Goal: Task Accomplishment & Management: Manage account settings

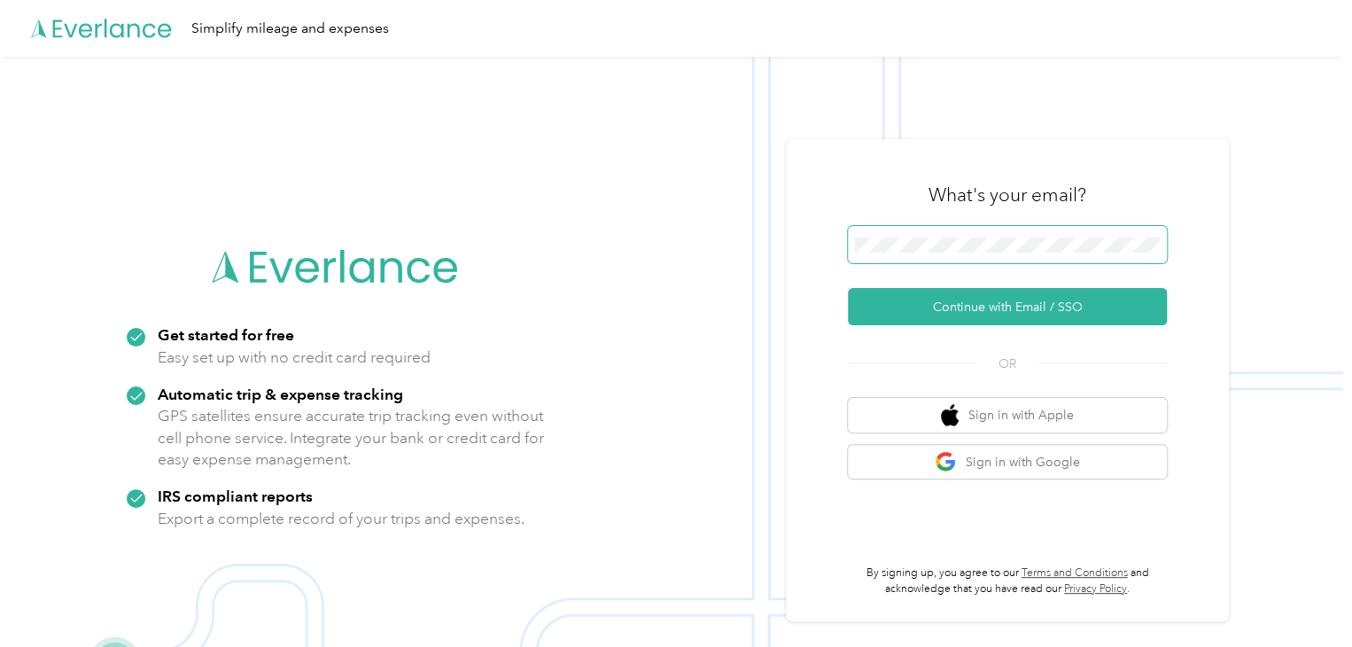
click at [932, 257] on span at bounding box center [1007, 244] width 319 height 37
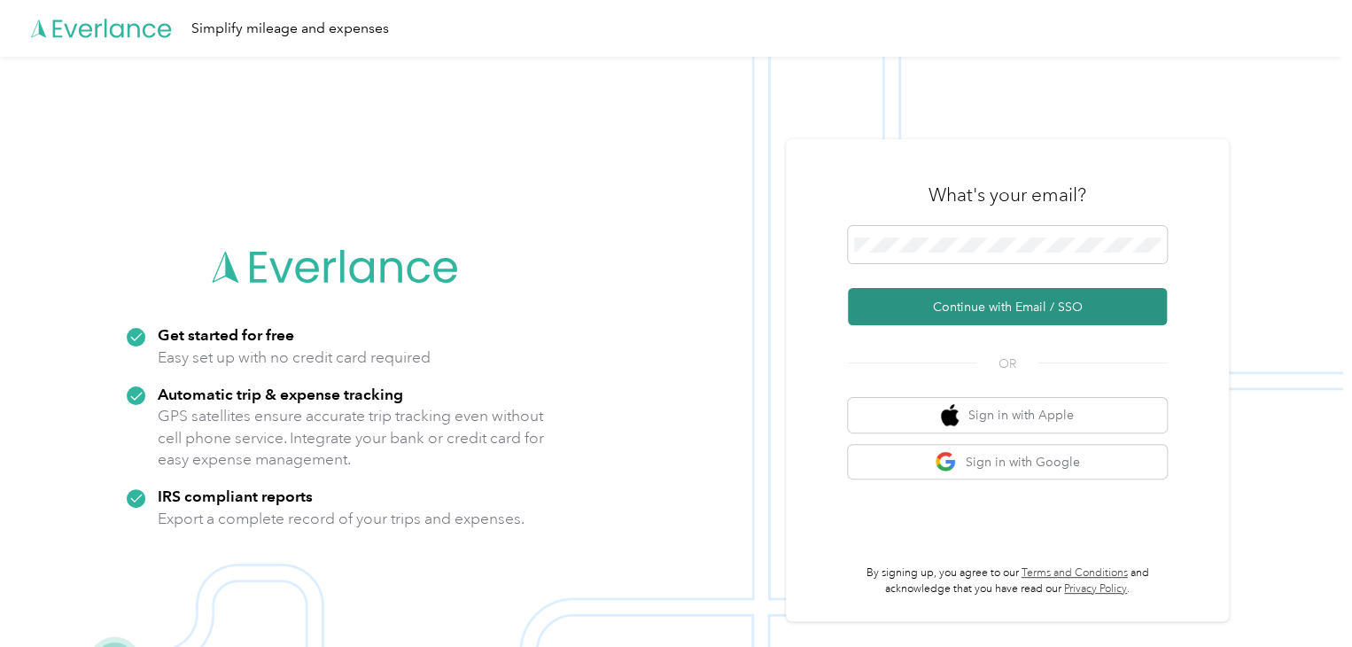
click at [1006, 295] on button "Continue with Email / SSO" at bounding box center [1007, 306] width 319 height 37
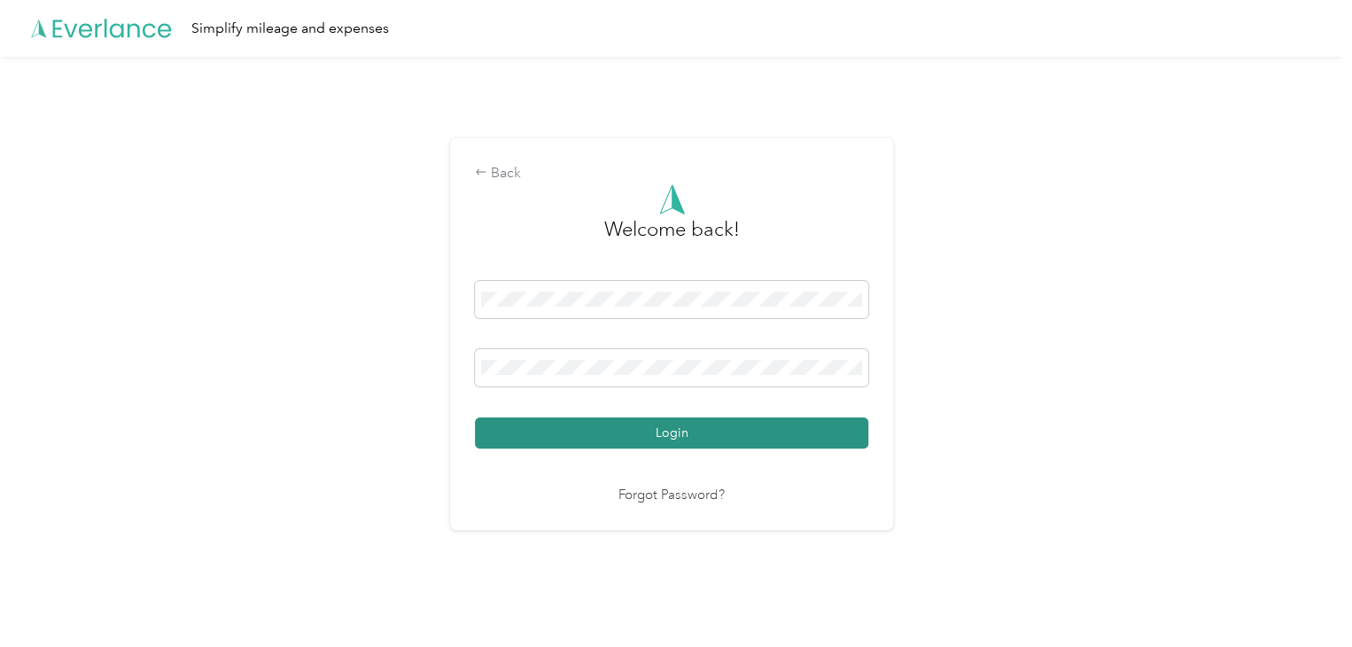
click at [669, 422] on button "Login" at bounding box center [671, 432] width 393 height 31
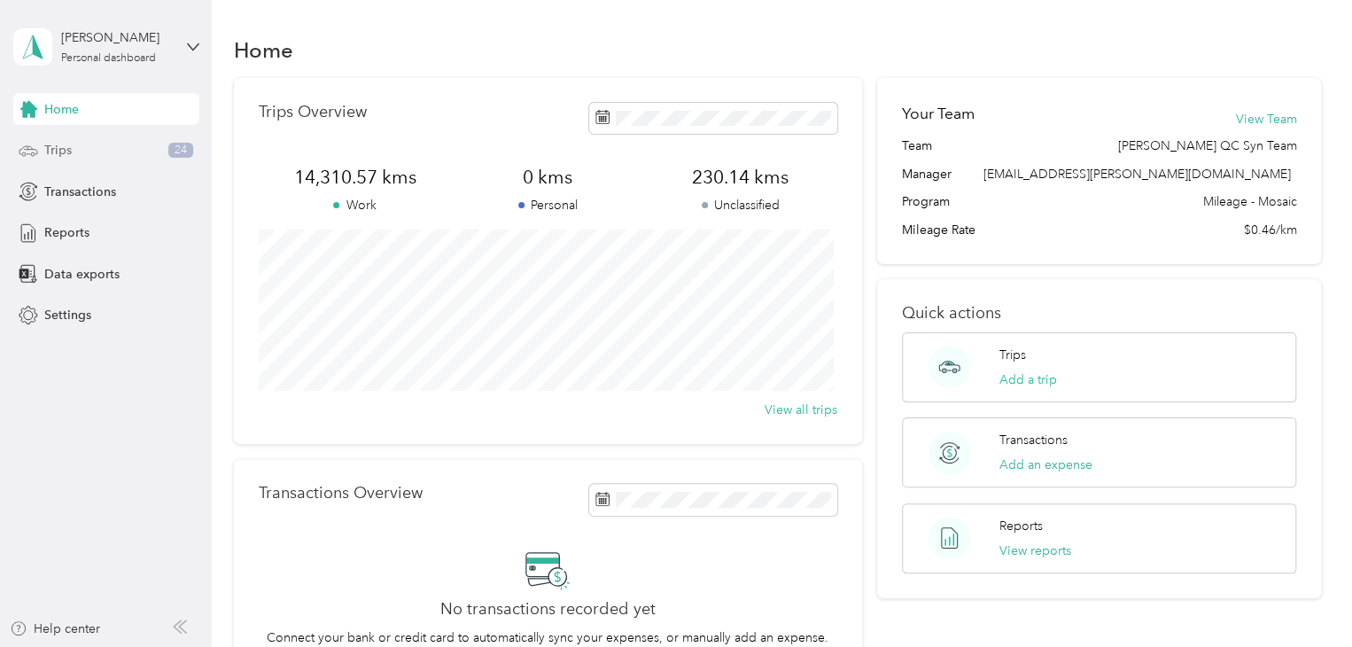
click at [103, 165] on div "Trips 24" at bounding box center [106, 151] width 186 height 32
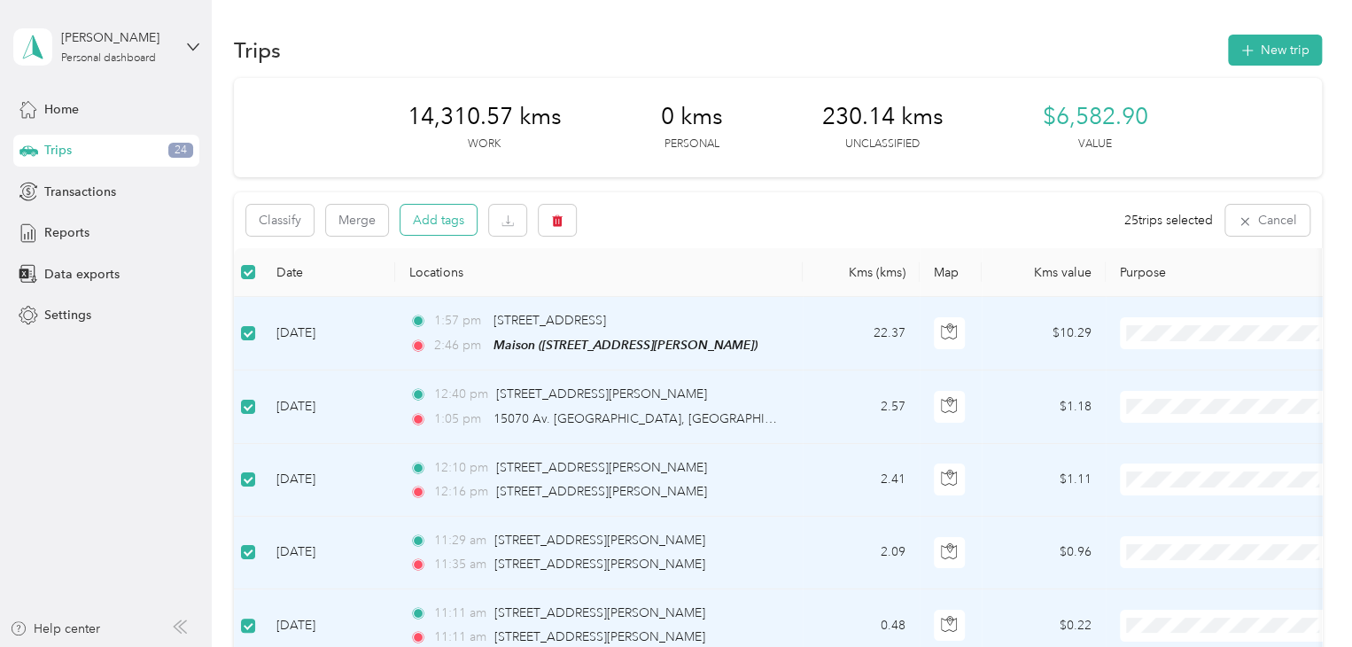
click at [439, 214] on button "Add tags" at bounding box center [438, 220] width 76 height 30
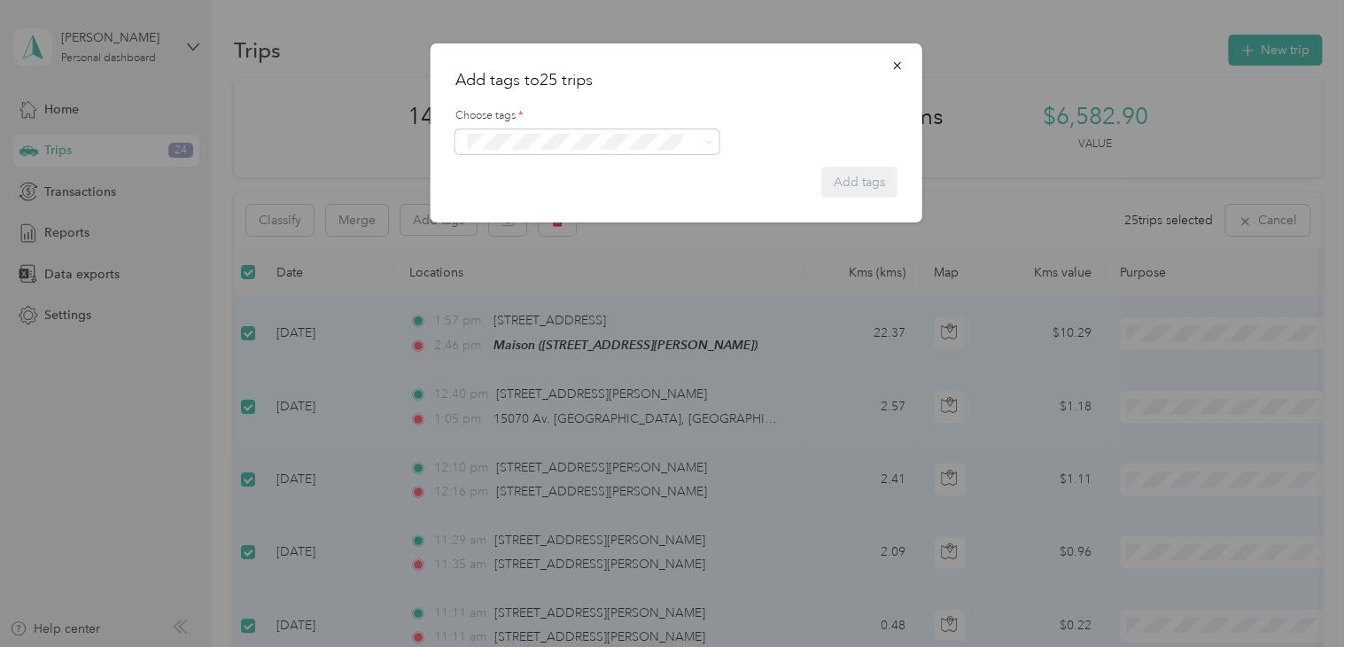
click at [543, 165] on form "Choose tags * Add tags" at bounding box center [676, 144] width 442 height 105
click at [535, 154] on form "Choose tags * Add tags" at bounding box center [676, 144] width 442 height 105
click at [540, 164] on button "Syndicated Retail Cost Capture" at bounding box center [556, 173] width 179 height 22
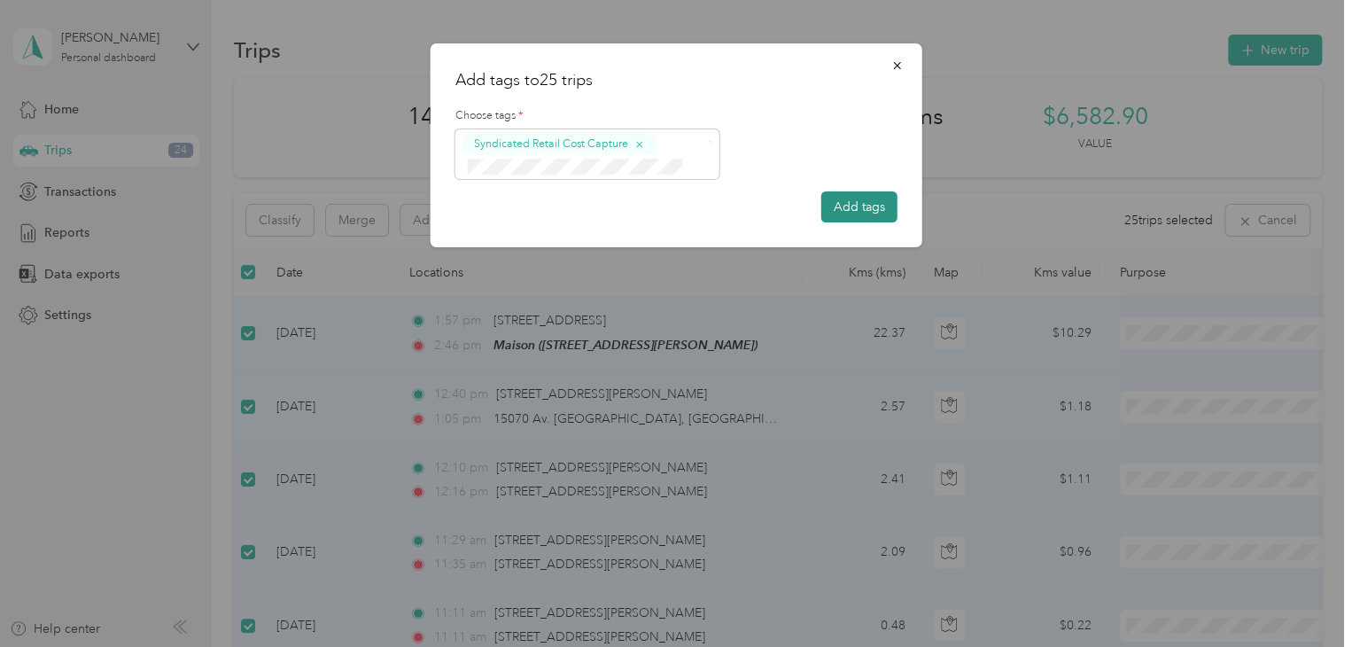
click at [851, 193] on button "Add tags" at bounding box center [859, 206] width 76 height 31
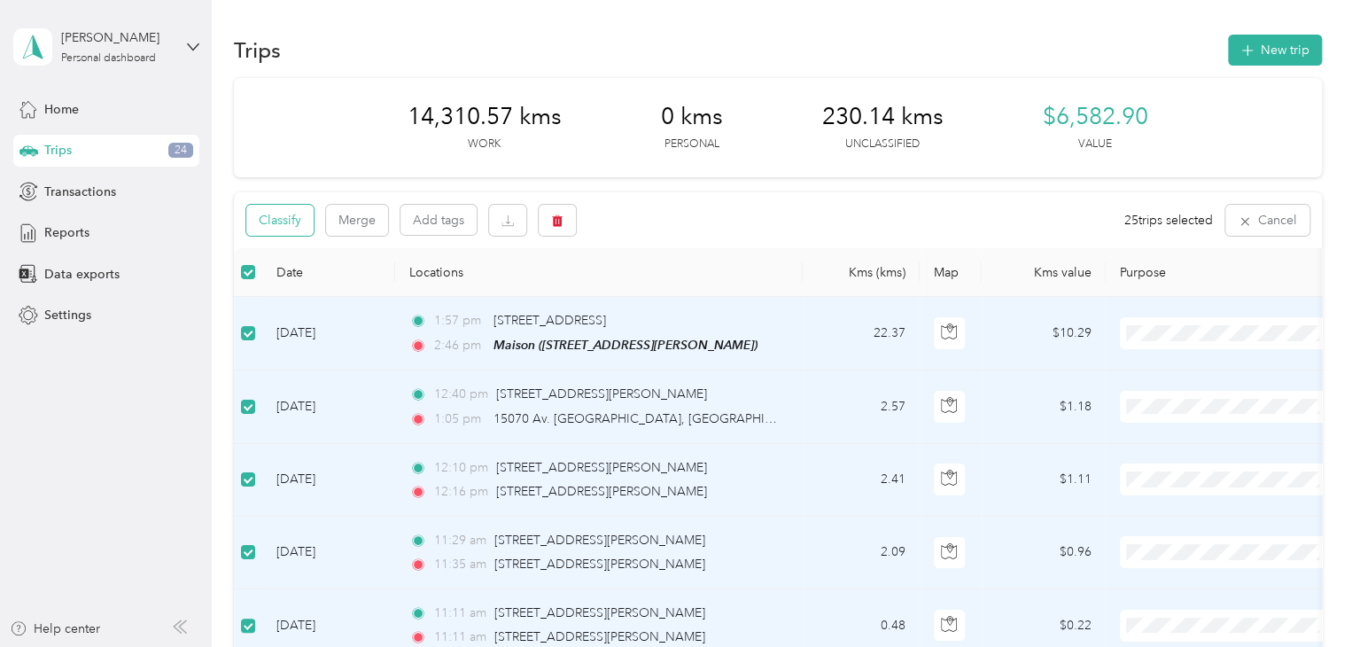
click at [287, 215] on button "Classify" at bounding box center [279, 220] width 67 height 31
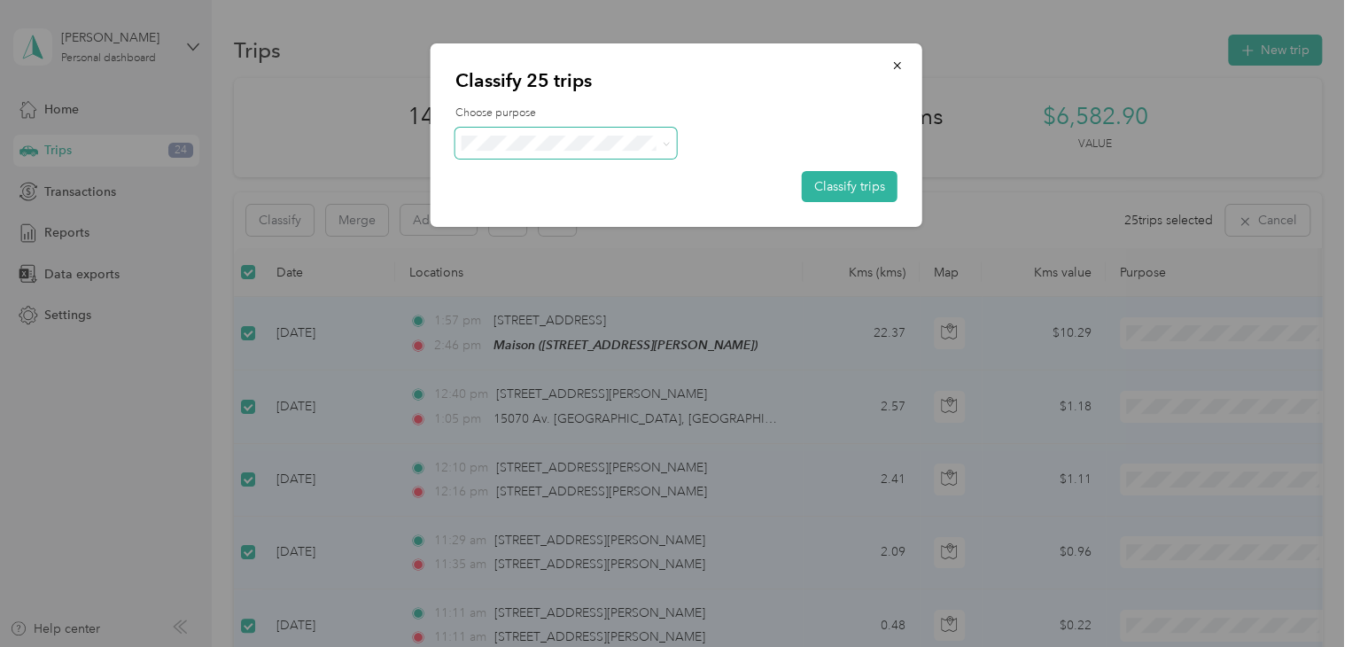
click at [510, 151] on span at bounding box center [566, 143] width 222 height 31
click at [513, 157] on span at bounding box center [566, 143] width 222 height 31
click at [659, 143] on span at bounding box center [663, 143] width 14 height 19
click at [672, 141] on span at bounding box center [566, 143] width 222 height 31
click at [565, 180] on span "[PERSON_NAME] [GEOGRAPHIC_DATA]" at bounding box center [619, 174] width 240 height 19
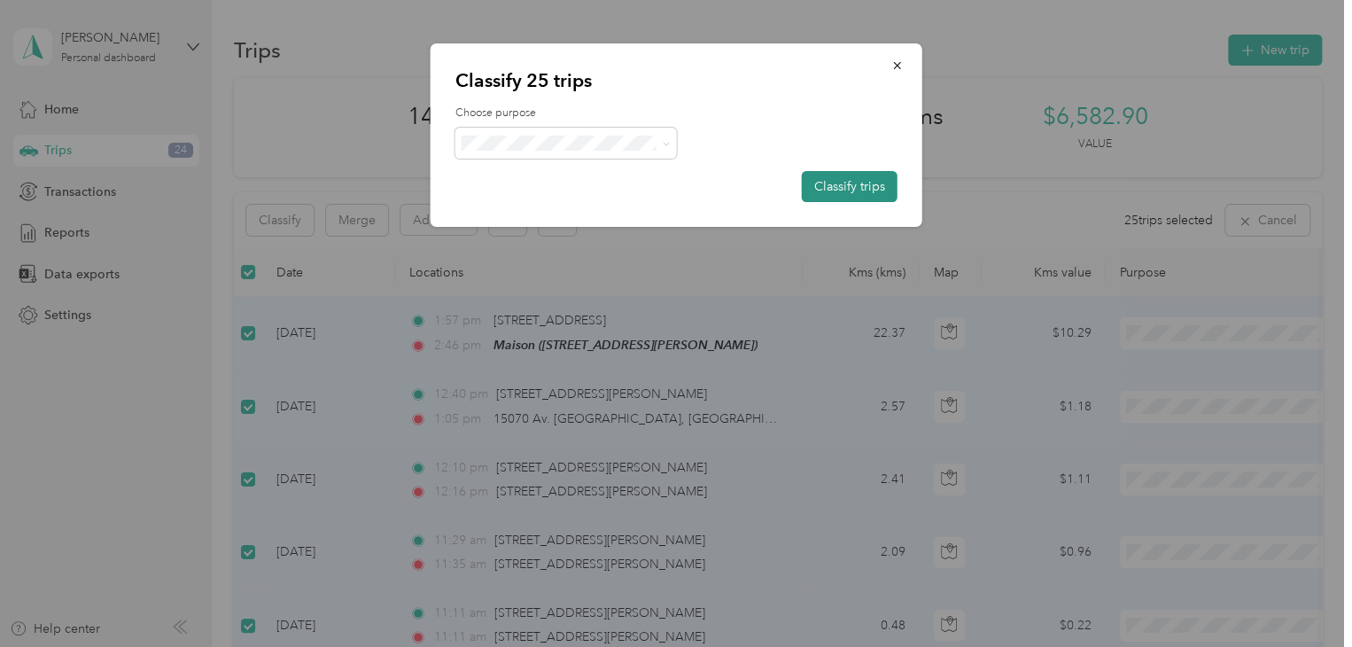
click at [848, 182] on button "Classify trips" at bounding box center [850, 186] width 96 height 31
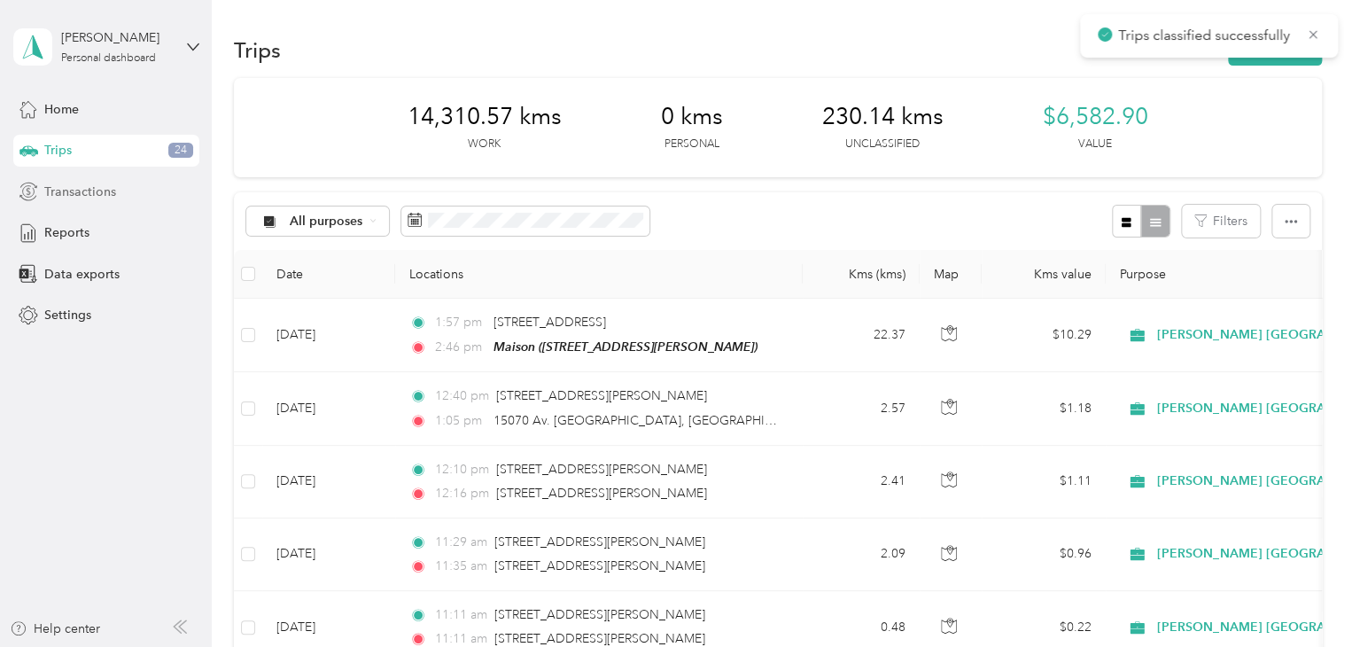
click at [103, 183] on span "Transactions" at bounding box center [80, 192] width 72 height 19
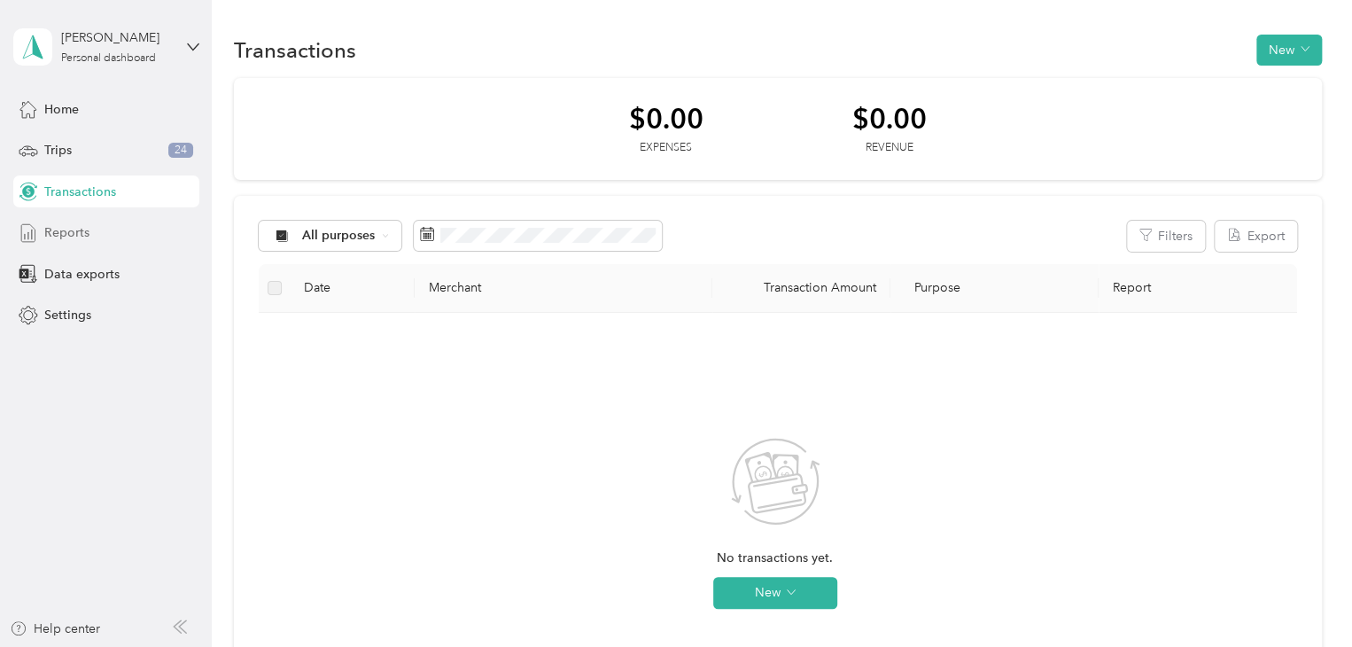
click at [77, 238] on span "Reports" at bounding box center [66, 232] width 45 height 19
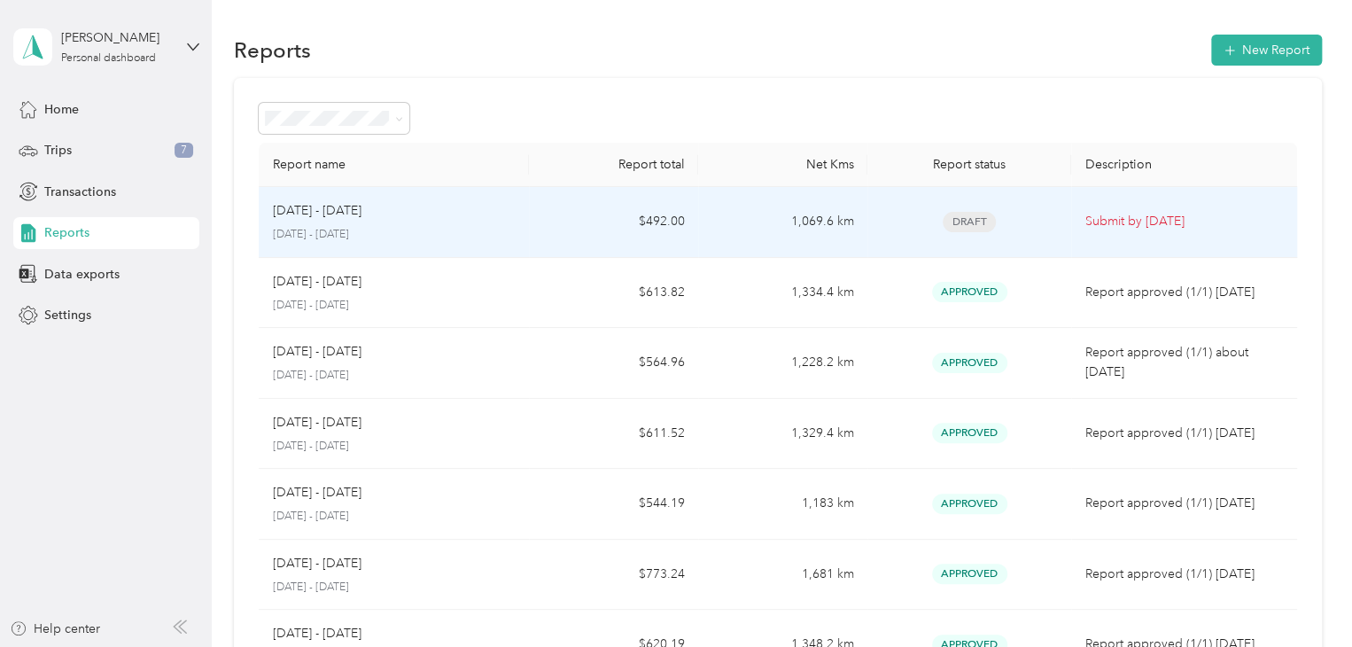
click at [805, 221] on td "1,069.6 km" at bounding box center [782, 222] width 169 height 71
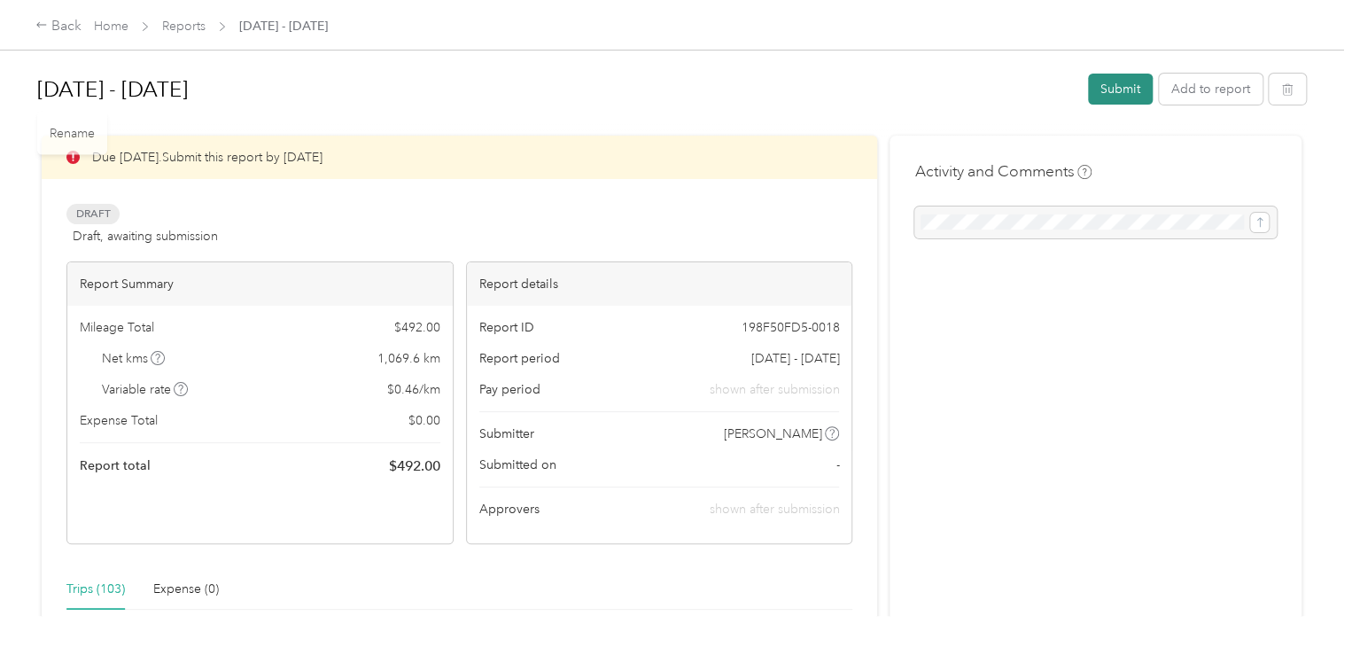
click at [1120, 81] on button "Submit" at bounding box center [1120, 89] width 65 height 31
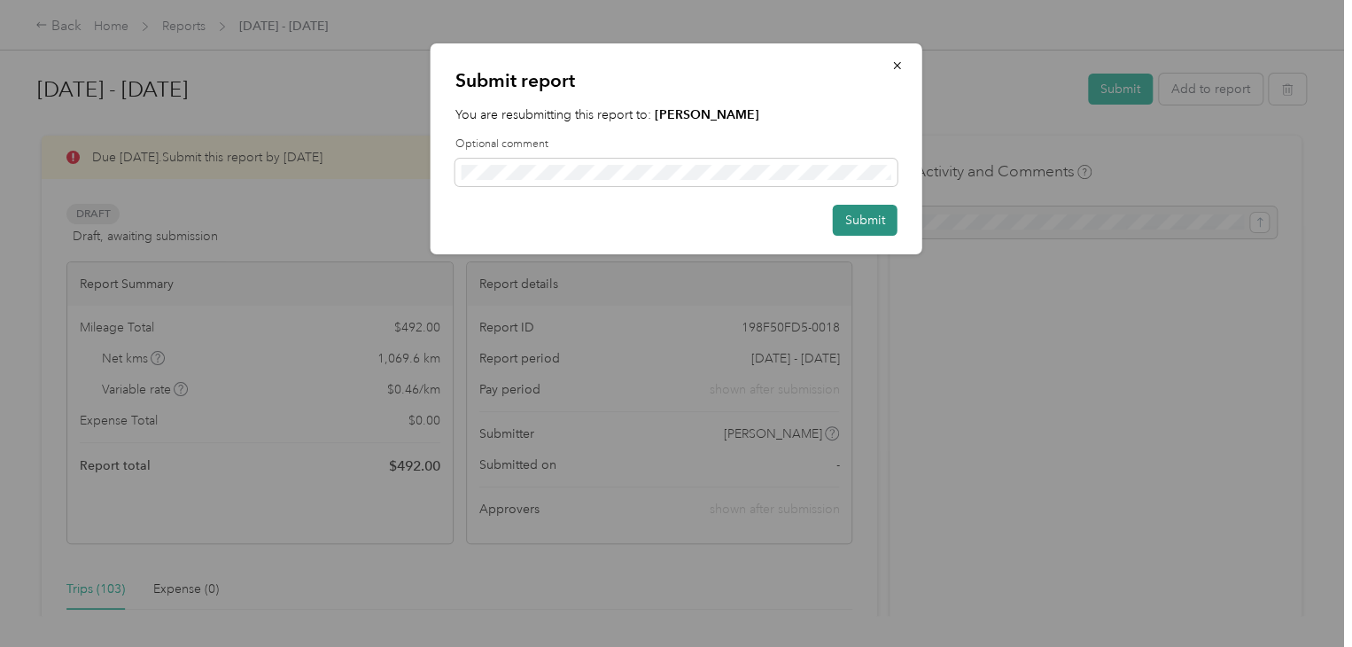
click at [860, 206] on button "Submit" at bounding box center [865, 220] width 65 height 31
